Goal: Task Accomplishment & Management: Manage account settings

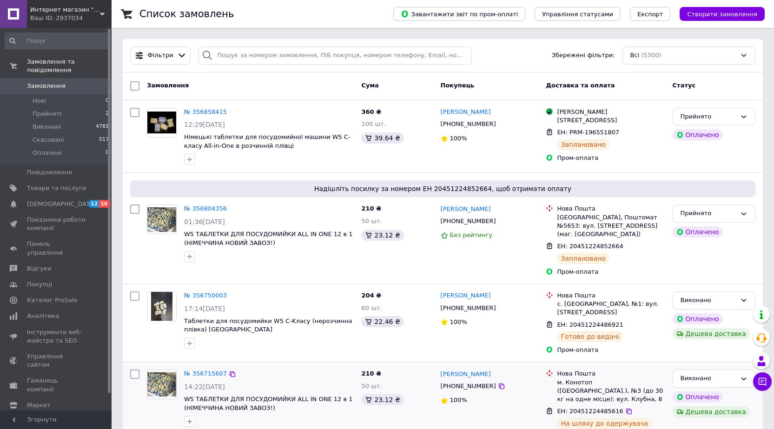
scroll to position [46, 0]
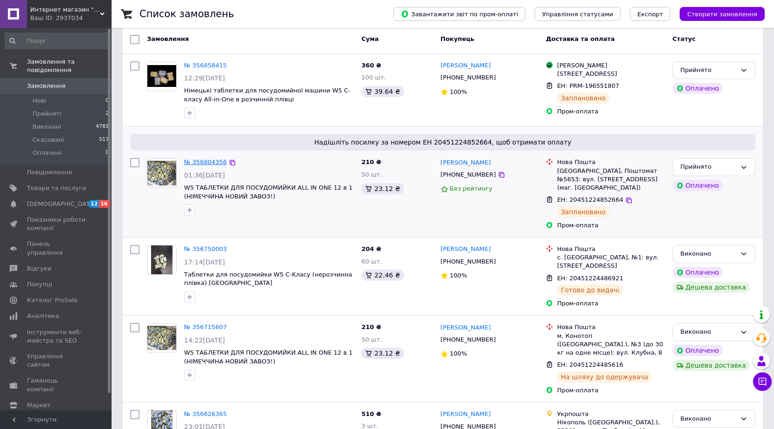
click at [214, 161] on link "№ 356804356" at bounding box center [205, 161] width 43 height 7
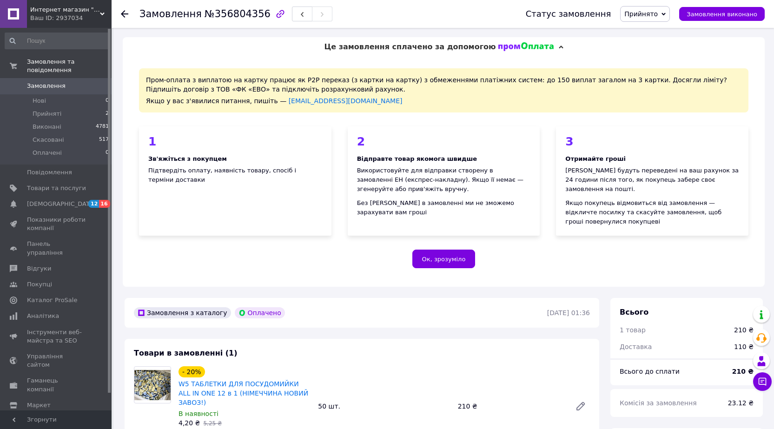
scroll to position [232, 0]
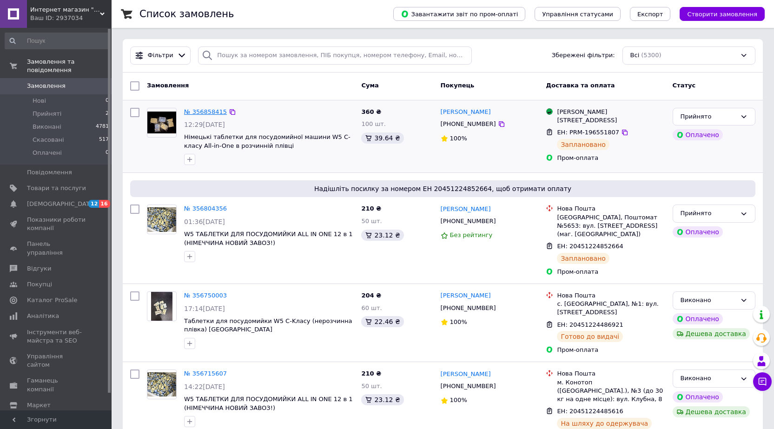
click at [213, 111] on link "№ 356858415" at bounding box center [205, 111] width 43 height 7
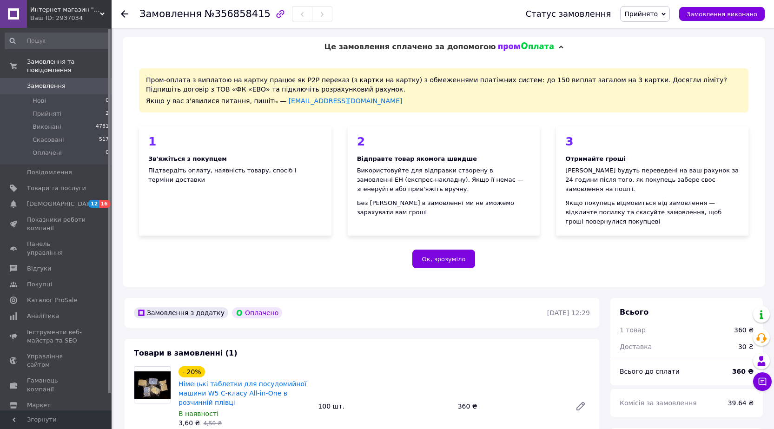
scroll to position [279, 0]
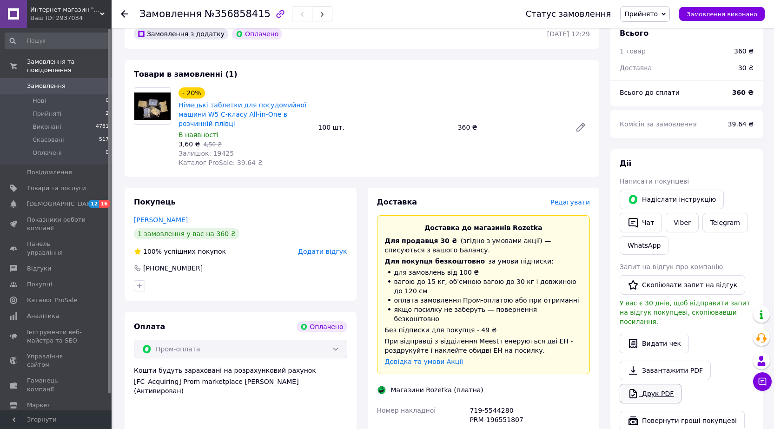
click at [659, 384] on link "Друк PDF" at bounding box center [650, 394] width 62 height 20
